Goal: Task Accomplishment & Management: Manage account settings

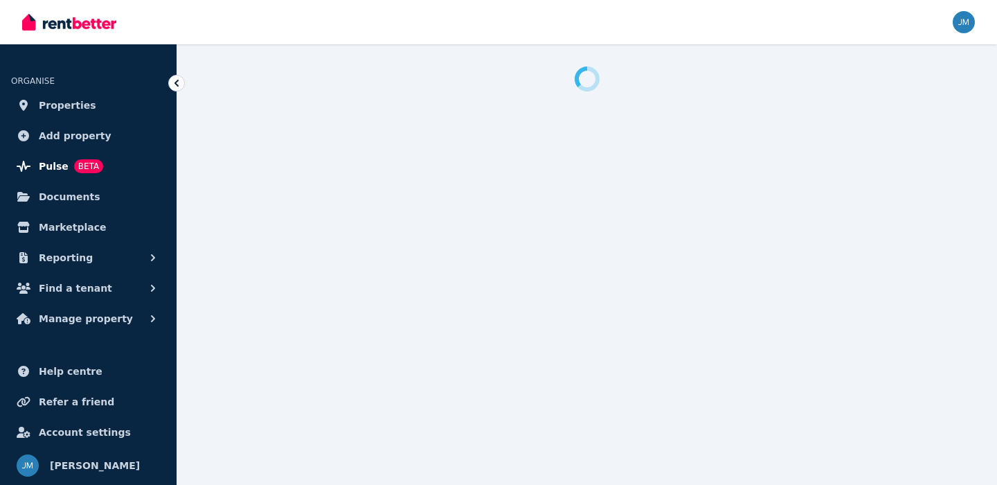
click at [130, 168] on link "Pulse BETA" at bounding box center [88, 166] width 154 height 28
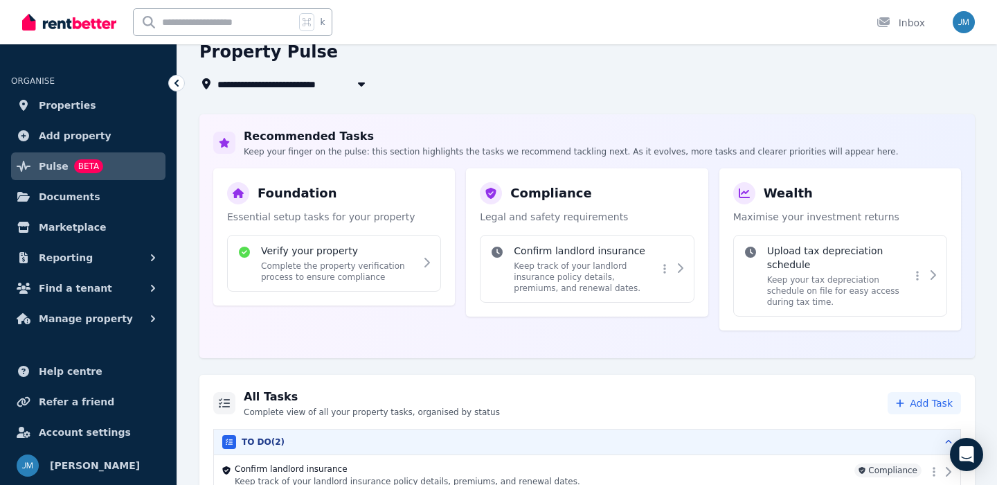
scroll to position [236, 0]
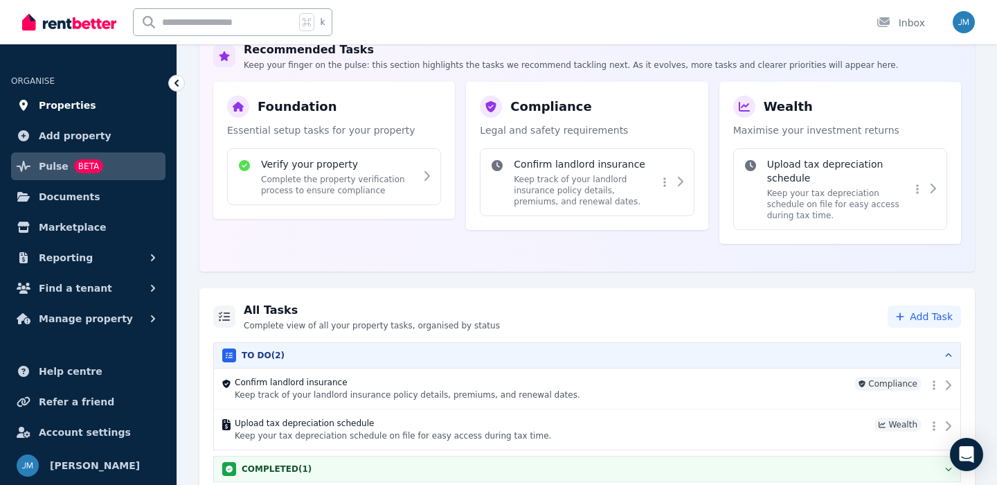
click at [89, 103] on link "Properties" at bounding box center [88, 105] width 154 height 28
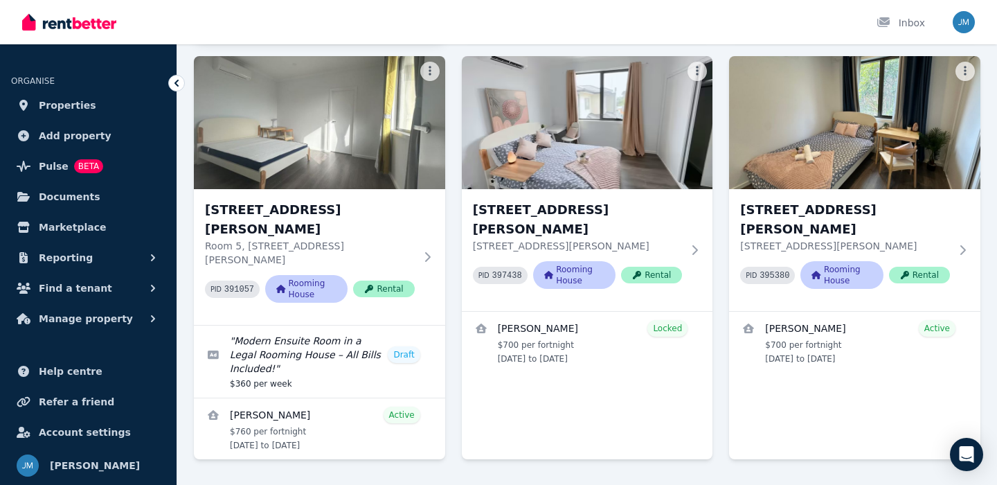
scroll to position [485, 0]
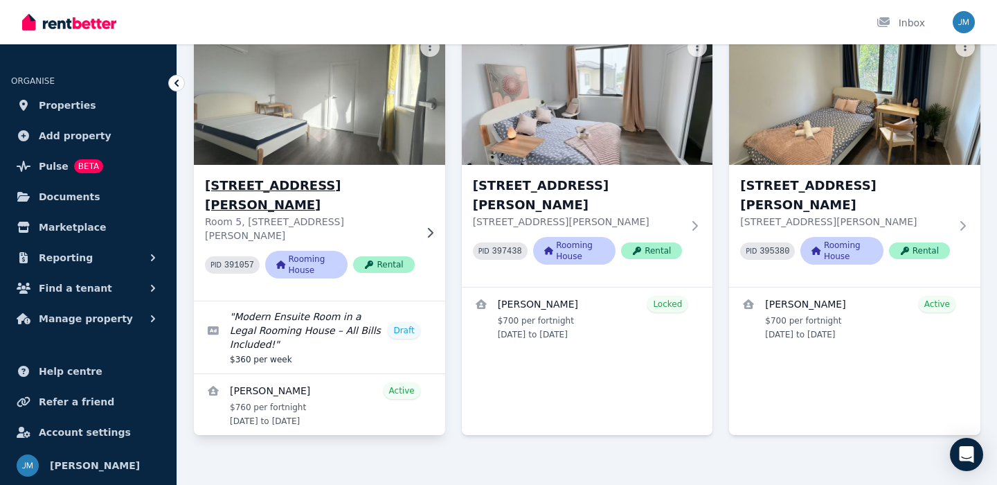
click at [301, 215] on p "Room 5, [STREET_ADDRESS][PERSON_NAME]" at bounding box center [310, 229] width 210 height 28
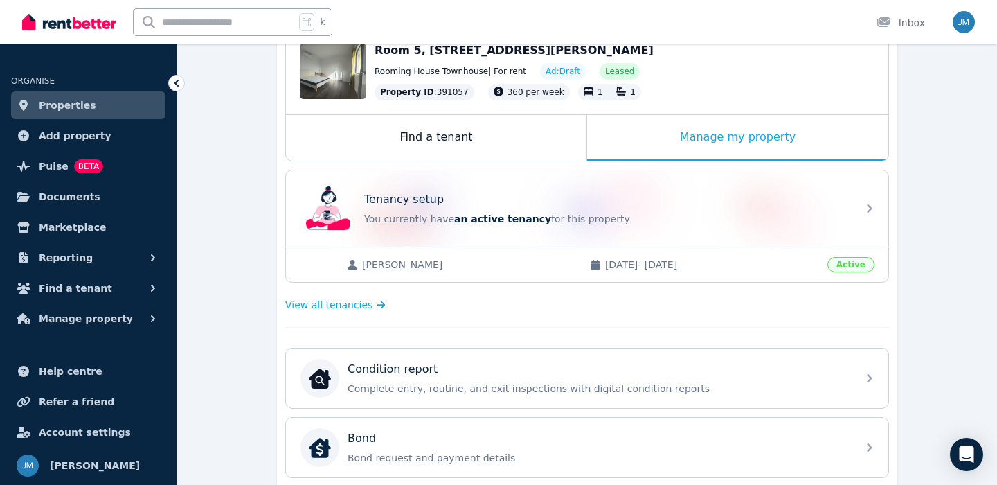
scroll to position [125, 0]
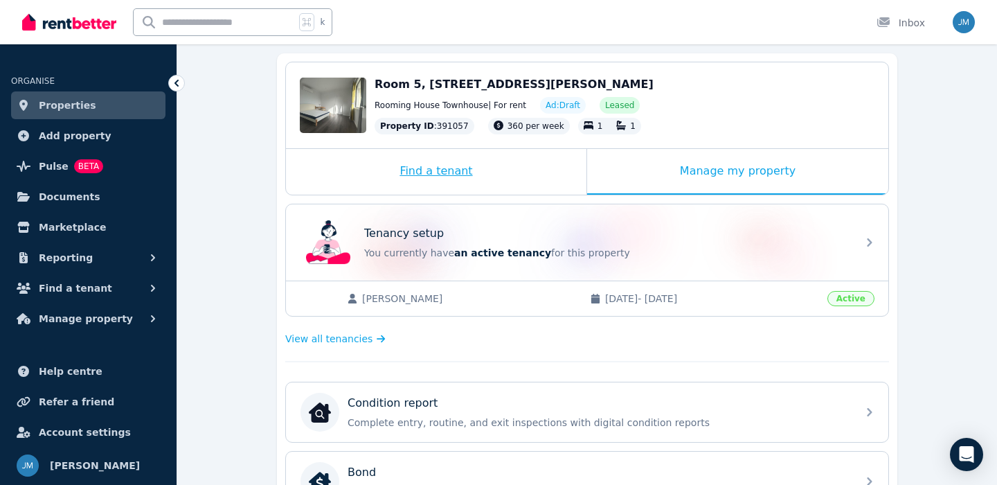
click at [502, 172] on div "Find a tenant" at bounding box center [436, 172] width 301 height 46
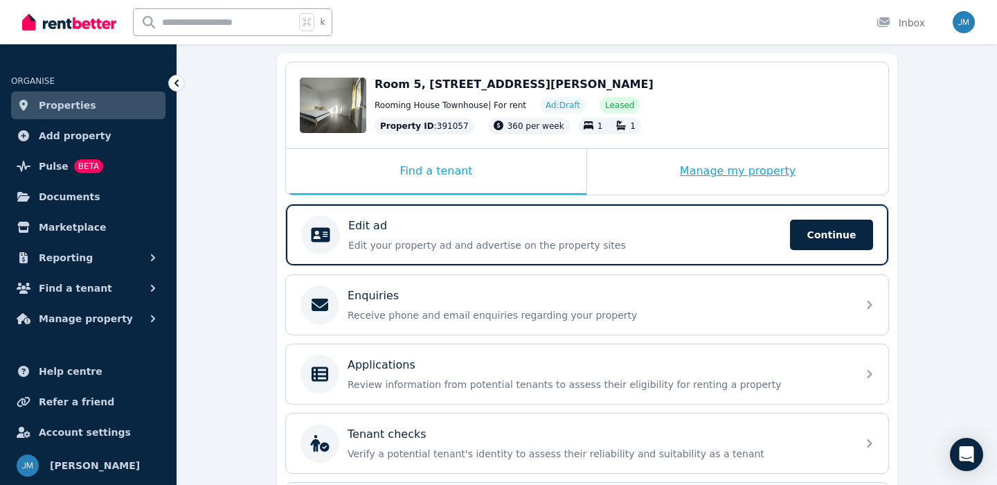
click at [702, 172] on div "Manage my property" at bounding box center [737, 172] width 301 height 46
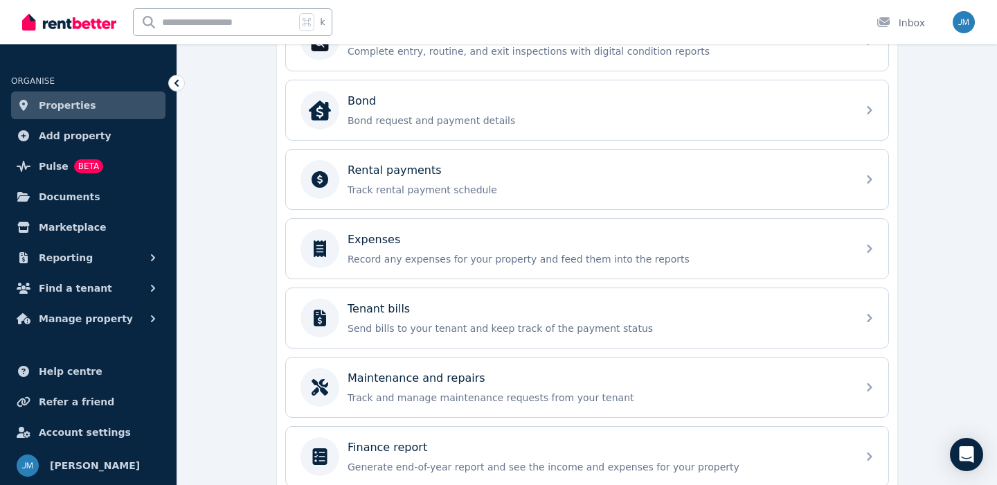
scroll to position [560, 0]
